Goal: Book appointment/travel/reservation

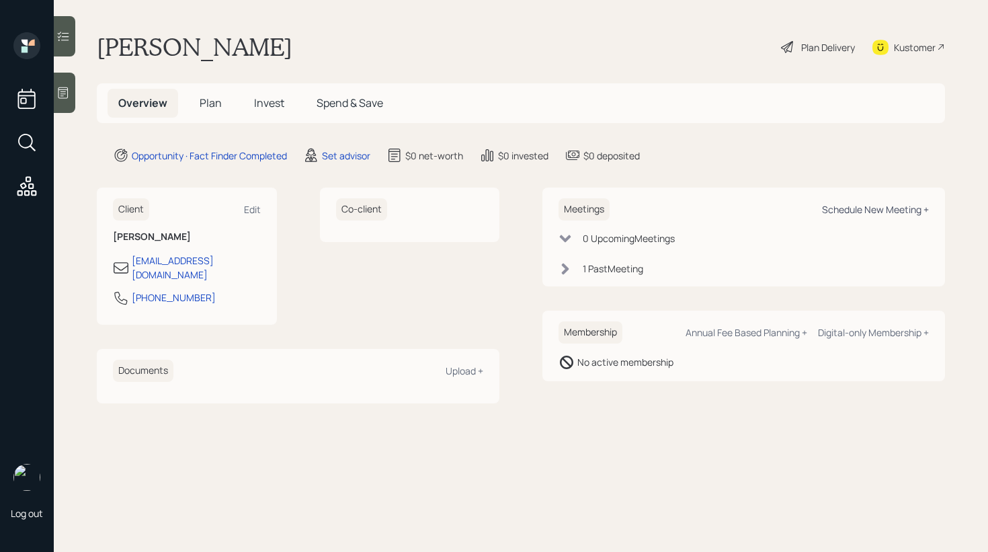
click at [877, 204] on div "Schedule New Meeting +" at bounding box center [875, 209] width 107 height 13
select select "round-[PERSON_NAME]"
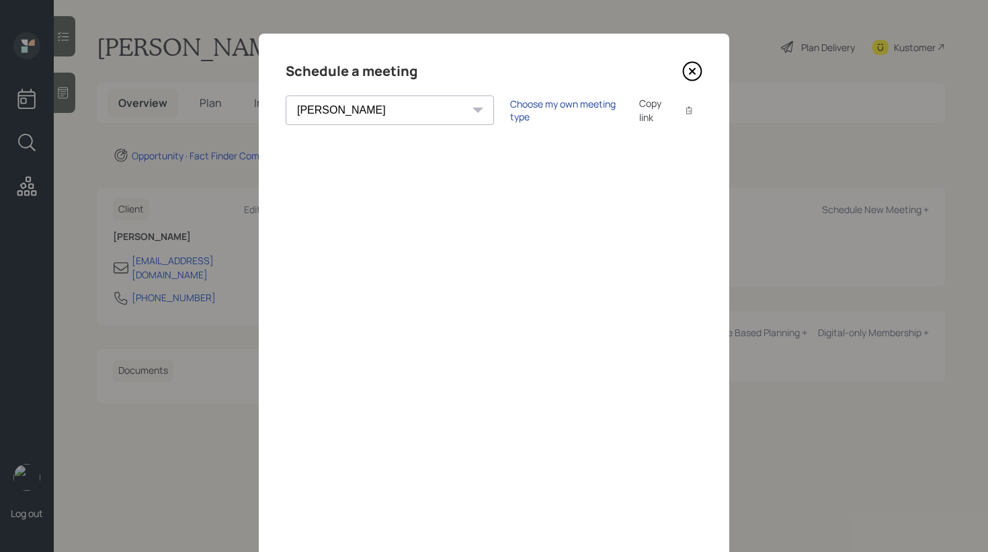
click at [510, 109] on div "Choose my own meeting type" at bounding box center [566, 111] width 113 height 26
click at [534, 112] on div "Use meeting type for lifecycle stage" at bounding box center [611, 110] width 155 height 13
click at [510, 115] on div "Choose my own meeting type" at bounding box center [566, 111] width 113 height 26
click at [534, 109] on div "Use meeting type for lifecycle stage" at bounding box center [611, 110] width 155 height 13
click at [510, 114] on div "Choose my own meeting type" at bounding box center [566, 111] width 113 height 26
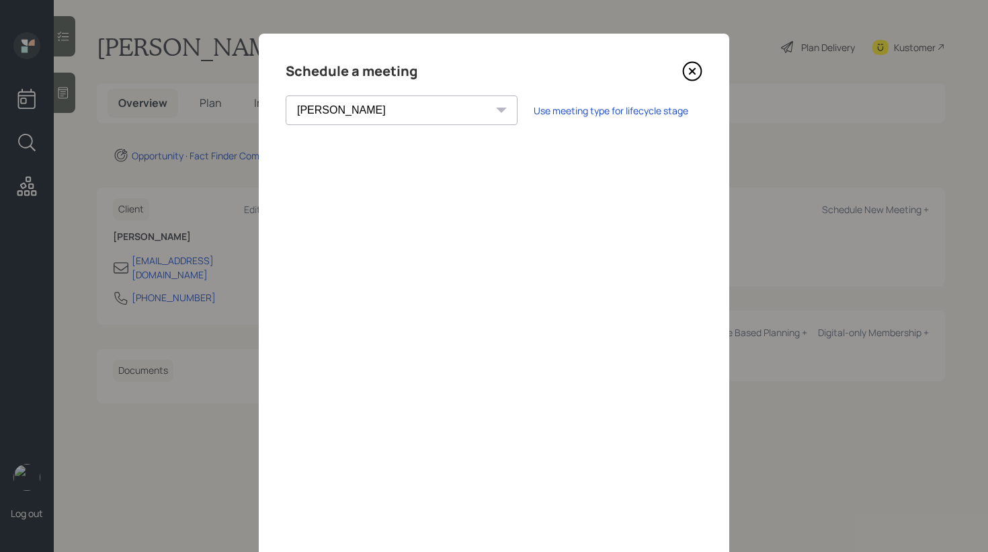
click at [701, 74] on icon at bounding box center [693, 72] width 18 height 18
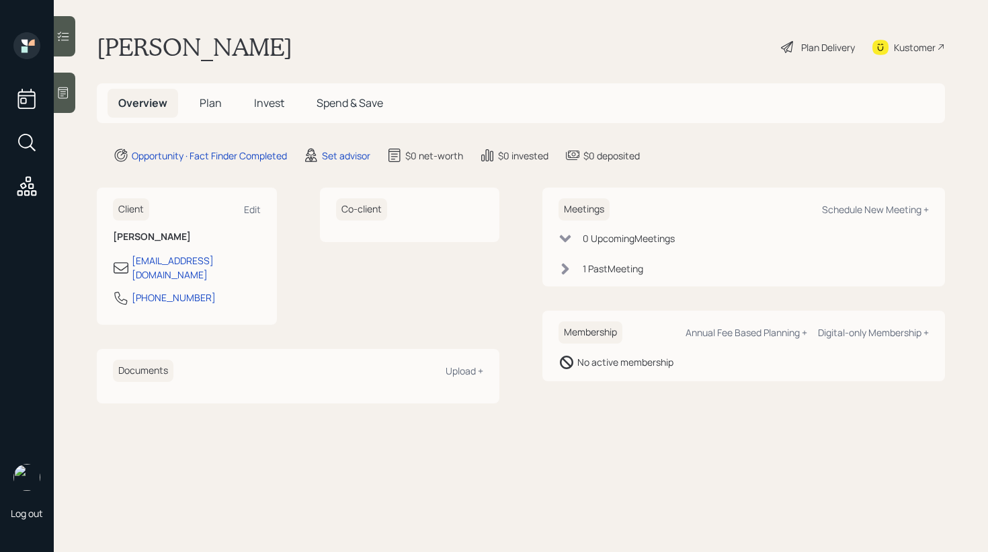
click at [553, 19] on main "[PERSON_NAME] Plan Delivery Kustomer Overview Plan Invest Spend & Save Opportun…" at bounding box center [521, 276] width 935 height 552
